Goal: Download file/media

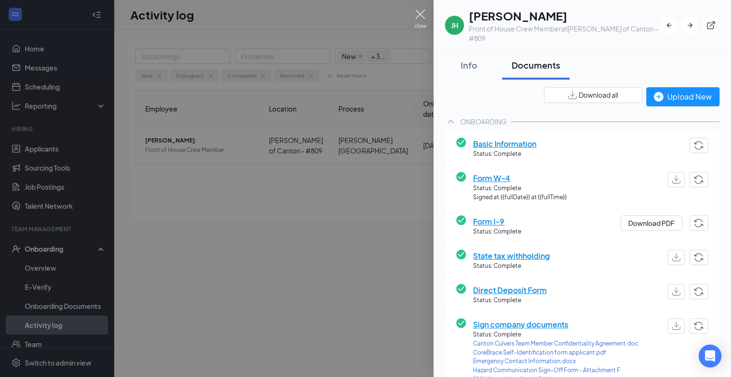
click at [419, 13] on img at bounding box center [421, 19] width 12 height 19
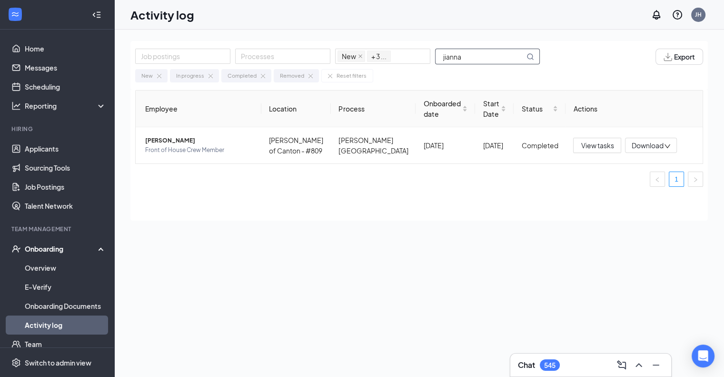
click at [470, 49] on input "jianna" at bounding box center [480, 56] width 89 height 15
click at [189, 146] on span "[PERSON_NAME]/Maintenance" at bounding box center [205, 150] width 121 height 10
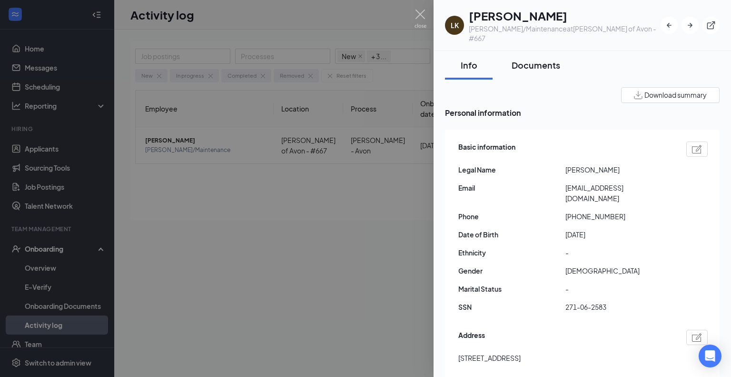
click at [531, 59] on div "Documents" at bounding box center [536, 65] width 49 height 12
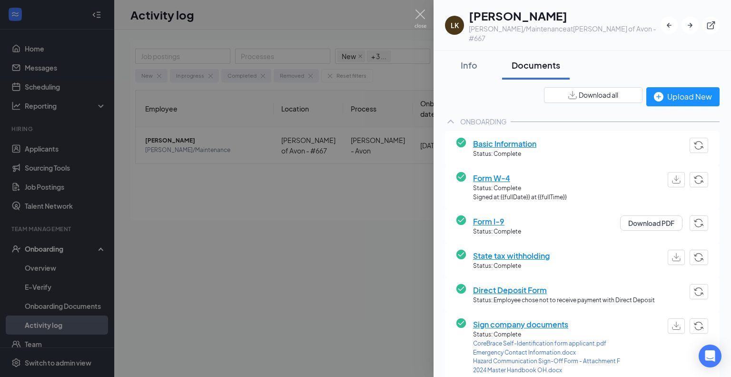
click at [580, 90] on span "Download all" at bounding box center [599, 95] width 40 height 10
click at [417, 10] on img at bounding box center [421, 19] width 12 height 19
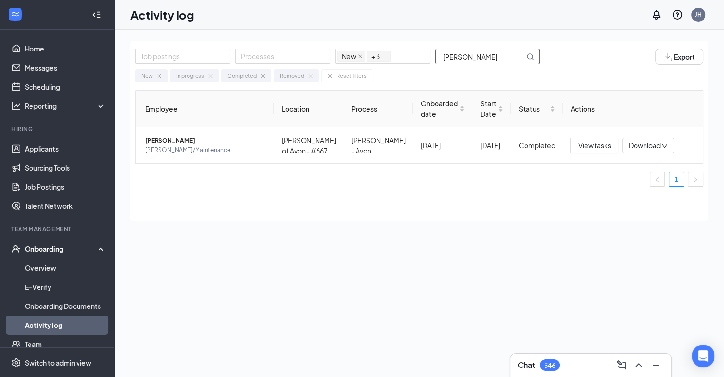
click at [472, 50] on input "[PERSON_NAME]" at bounding box center [480, 56] width 89 height 15
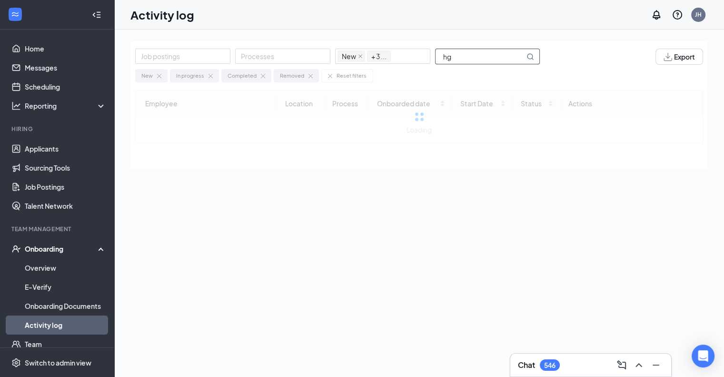
type input "h"
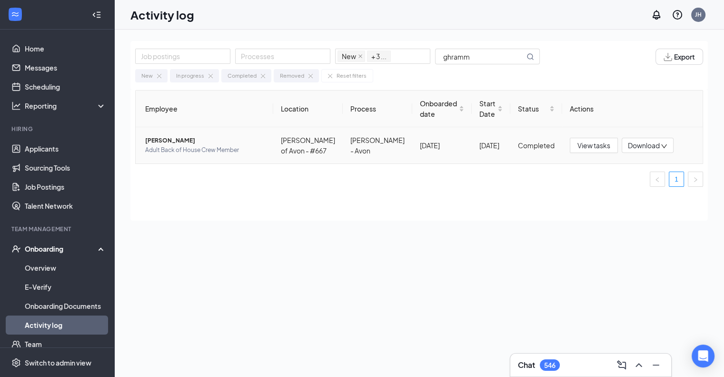
click at [198, 149] on span "Adult Back of House Crew Member" at bounding box center [205, 150] width 120 height 10
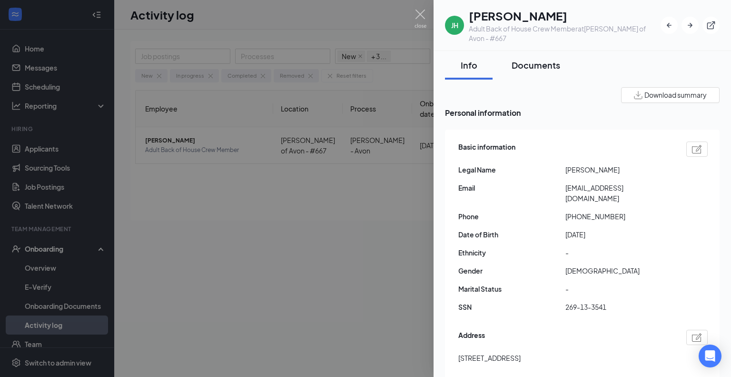
click at [537, 59] on div "Documents" at bounding box center [536, 65] width 49 height 12
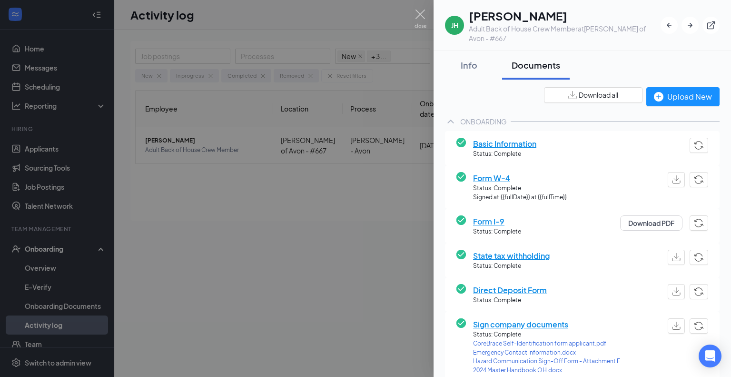
click at [581, 90] on span "Download all" at bounding box center [599, 95] width 40 height 10
click at [419, 13] on img at bounding box center [421, 19] width 12 height 19
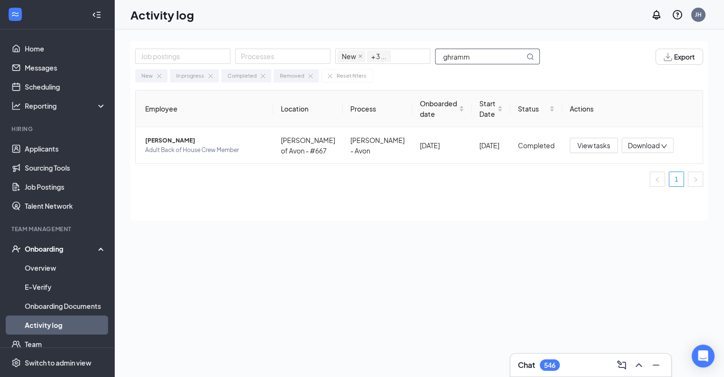
click at [493, 56] on input "ghramm" at bounding box center [480, 56] width 89 height 15
click at [211, 144] on span "Destinee Nn [PERSON_NAME]" at bounding box center [205, 141] width 120 height 10
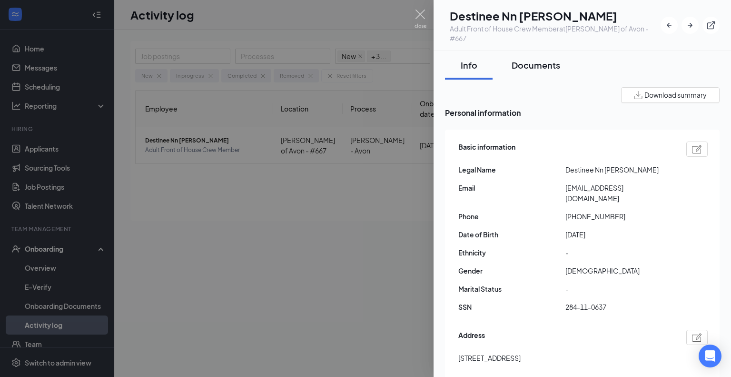
click at [549, 59] on div "Documents" at bounding box center [536, 65] width 49 height 12
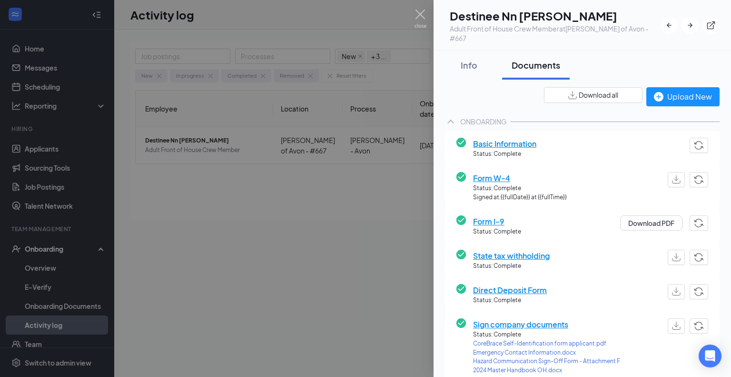
click at [598, 90] on span "Download all" at bounding box center [599, 95] width 40 height 10
click at [418, 12] on img at bounding box center [421, 19] width 12 height 19
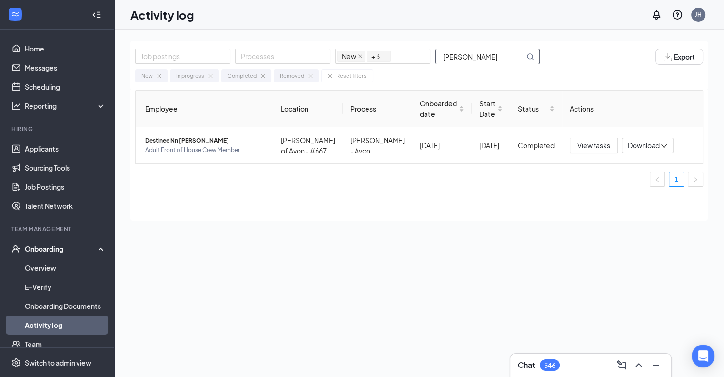
click at [485, 58] on input "[PERSON_NAME]" at bounding box center [480, 56] width 89 height 15
type input "sprinkle"
click at [217, 146] on span "Front of House Crew Member" at bounding box center [205, 150] width 120 height 10
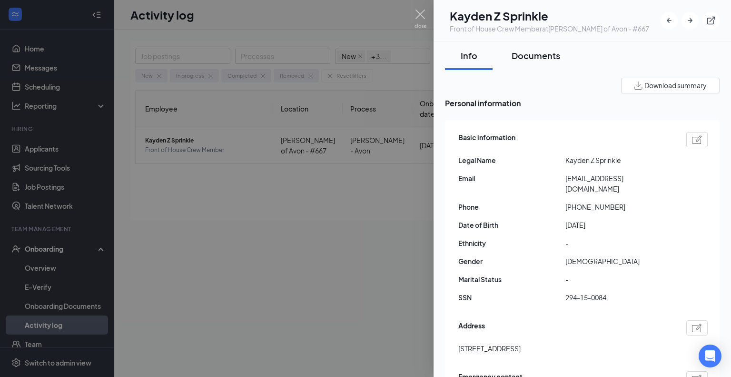
click at [537, 56] on div "Documents" at bounding box center [536, 56] width 49 height 12
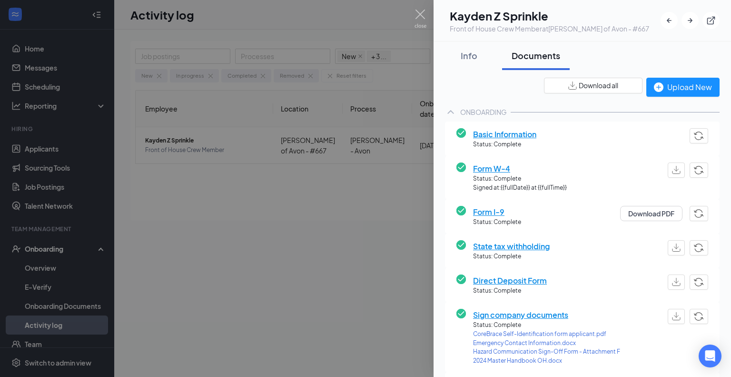
click at [570, 87] on div "Download all" at bounding box center [593, 85] width 50 height 10
